Goal: Ask a question

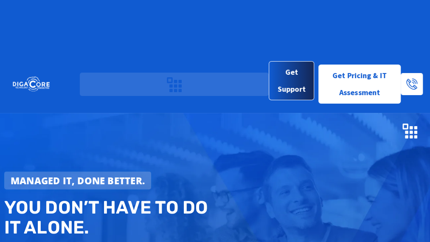
click at [284, 64] on span "Get Support" at bounding box center [291, 81] width 31 height 34
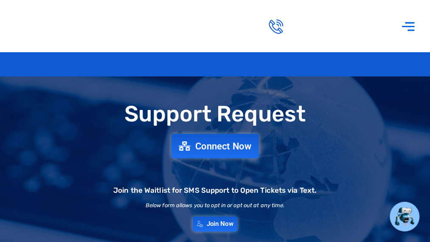
click at [214, 151] on span "Connect Now" at bounding box center [223, 145] width 56 height 9
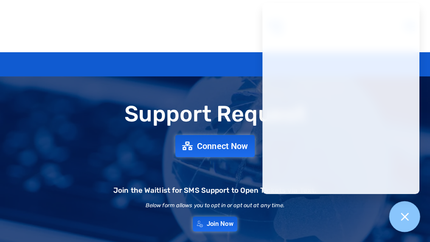
click at [410, 228] on div at bounding box center [404, 216] width 31 height 31
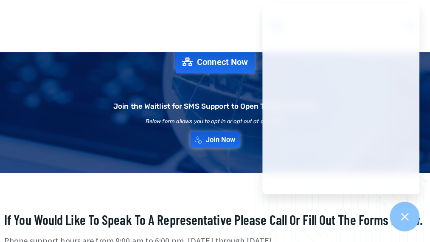
click at [218, 143] on span "Join Now" at bounding box center [220, 139] width 29 height 7
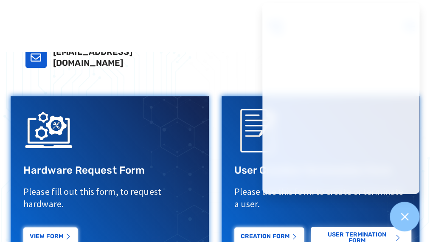
scroll to position [329, 0]
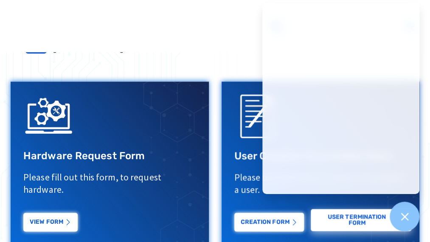
click at [345, 215] on link "USER Termination Form" at bounding box center [361, 221] width 101 height 22
